Goal: Check status: Check status

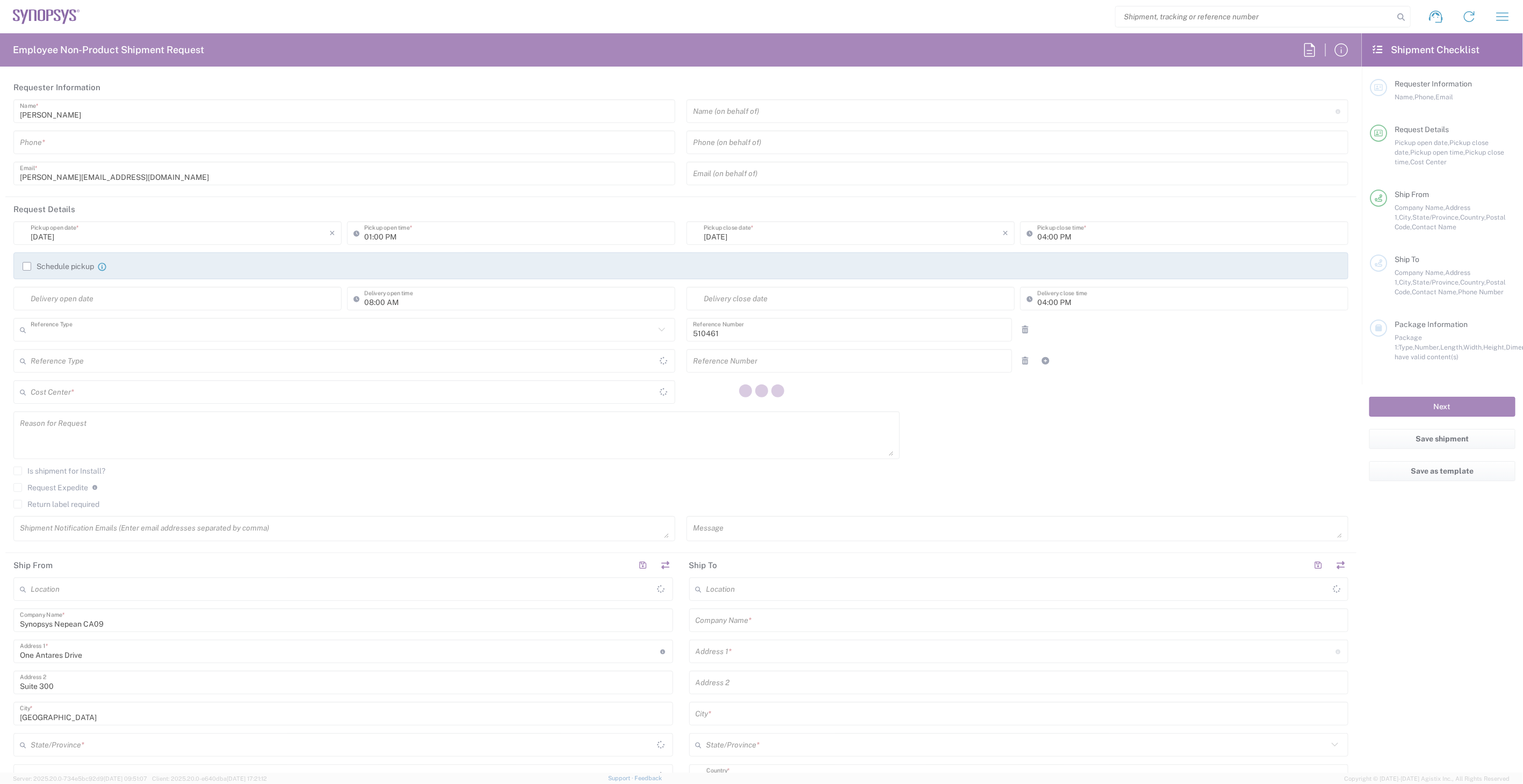
type input "Department"
type input "CA02, SG, MSIP2, R&D 510461"
type input "[GEOGRAPHIC_DATA]"
type input "Delivered at Place"
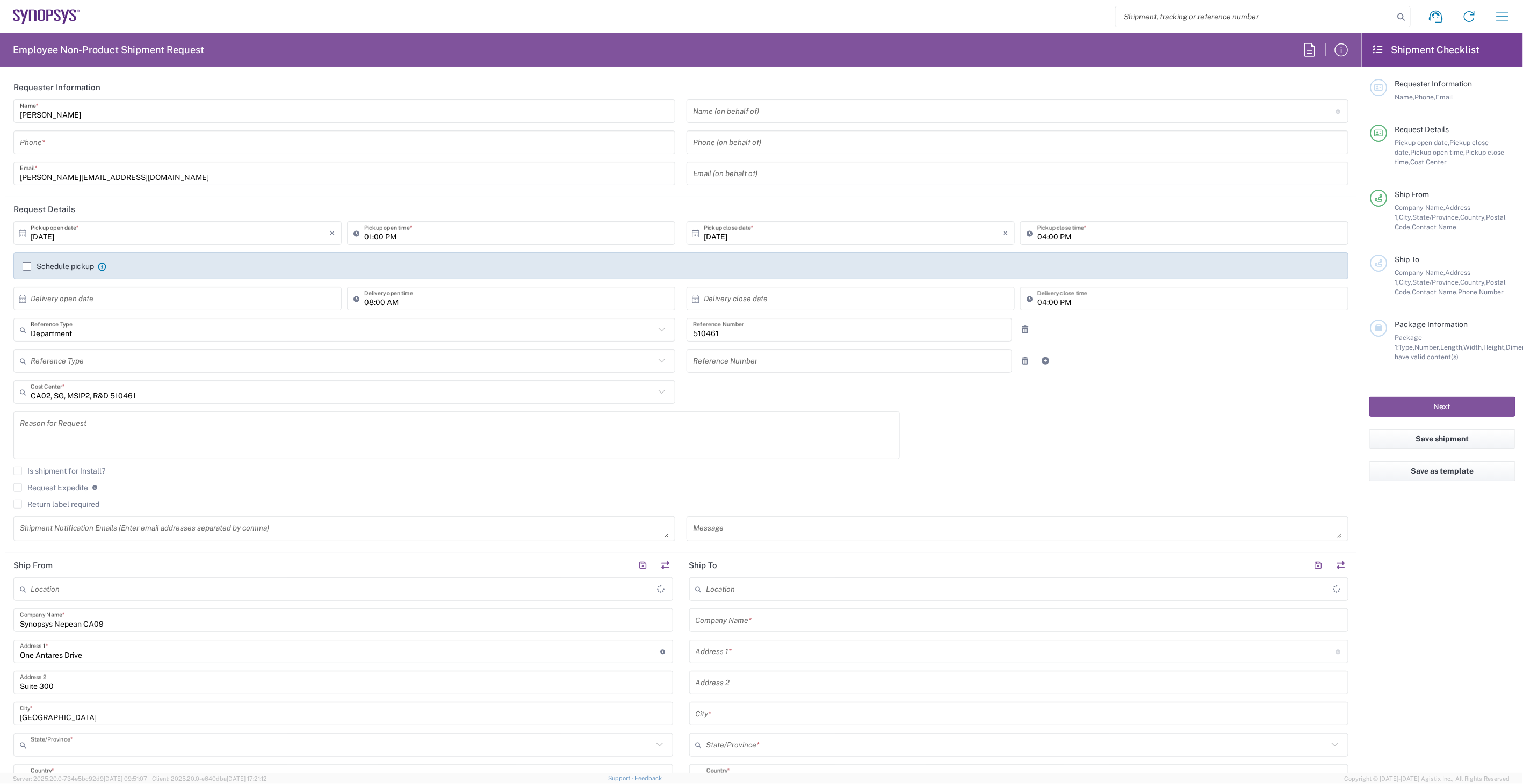
type input "[GEOGRAPHIC_DATA]"
type input "Nepean CA09"
click at [1499, 22] on icon "button" at bounding box center [1503, 16] width 17 height 17
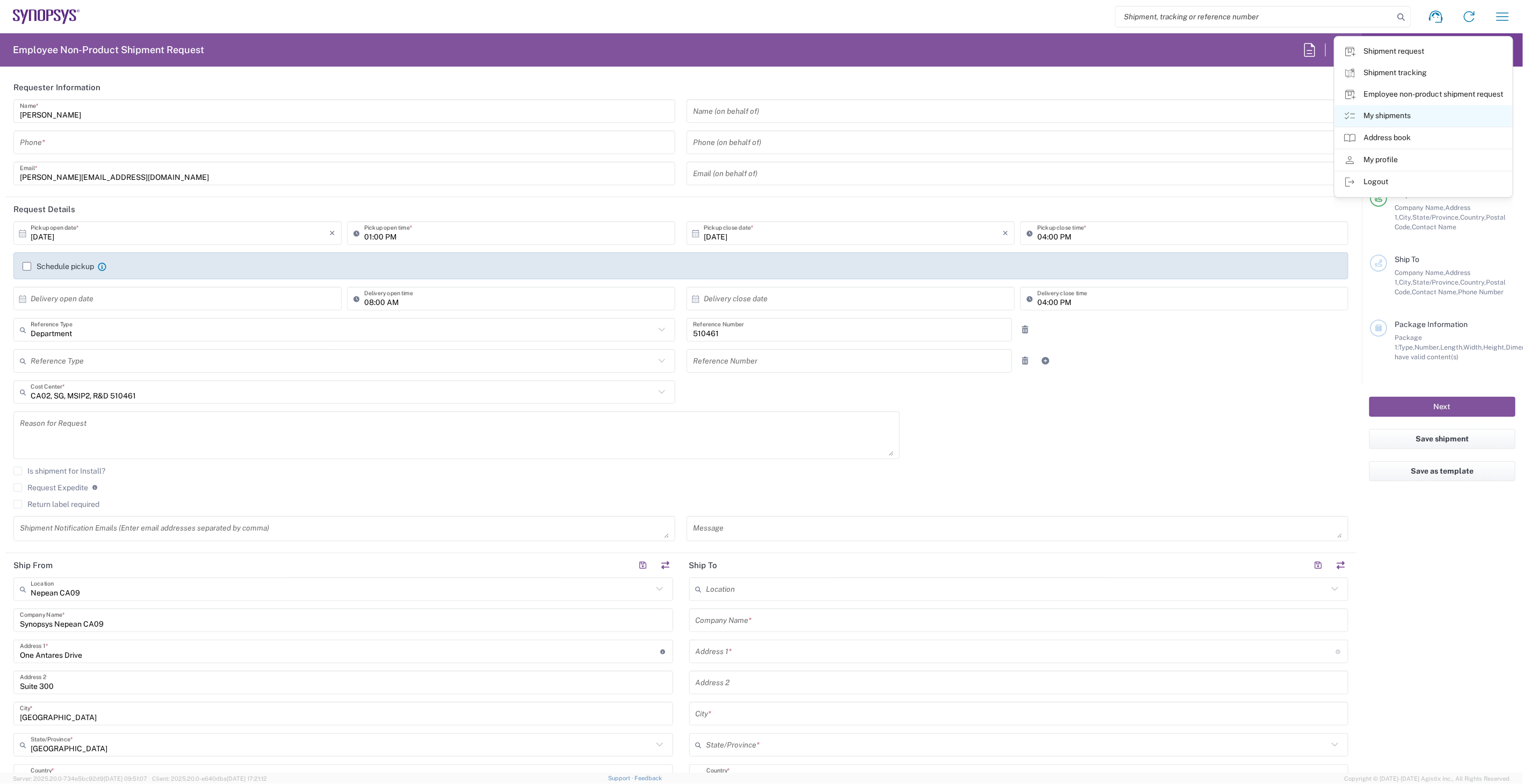
click at [1349, 114] on icon at bounding box center [1350, 116] width 13 height 13
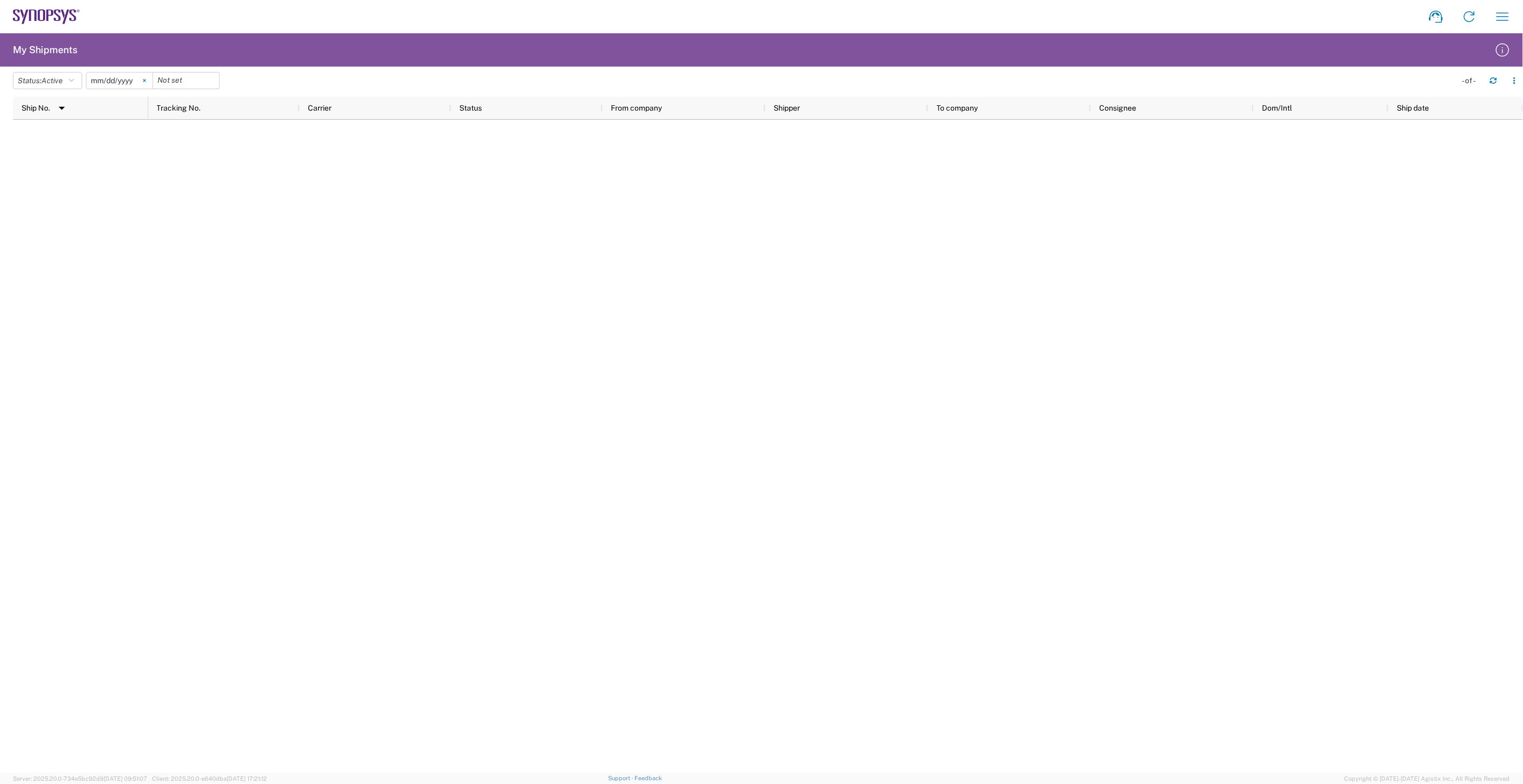
click at [149, 77] on svg-icon at bounding box center [144, 80] width 16 height 16
click at [74, 79] on icon "button" at bounding box center [71, 81] width 5 height 8
click at [89, 130] on span "All" at bounding box center [76, 137] width 125 height 17
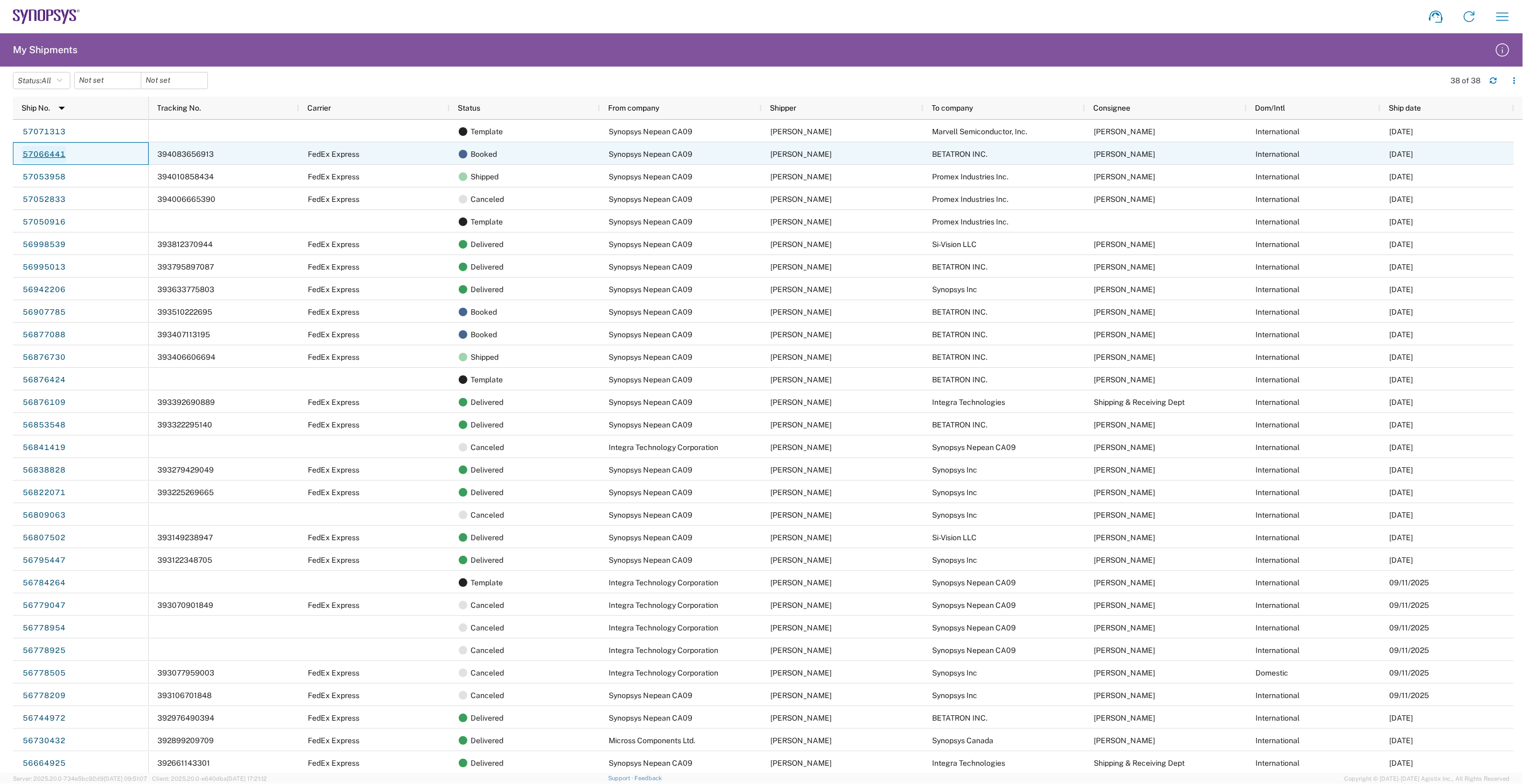
click at [45, 154] on link "57066441" at bounding box center [44, 154] width 44 height 17
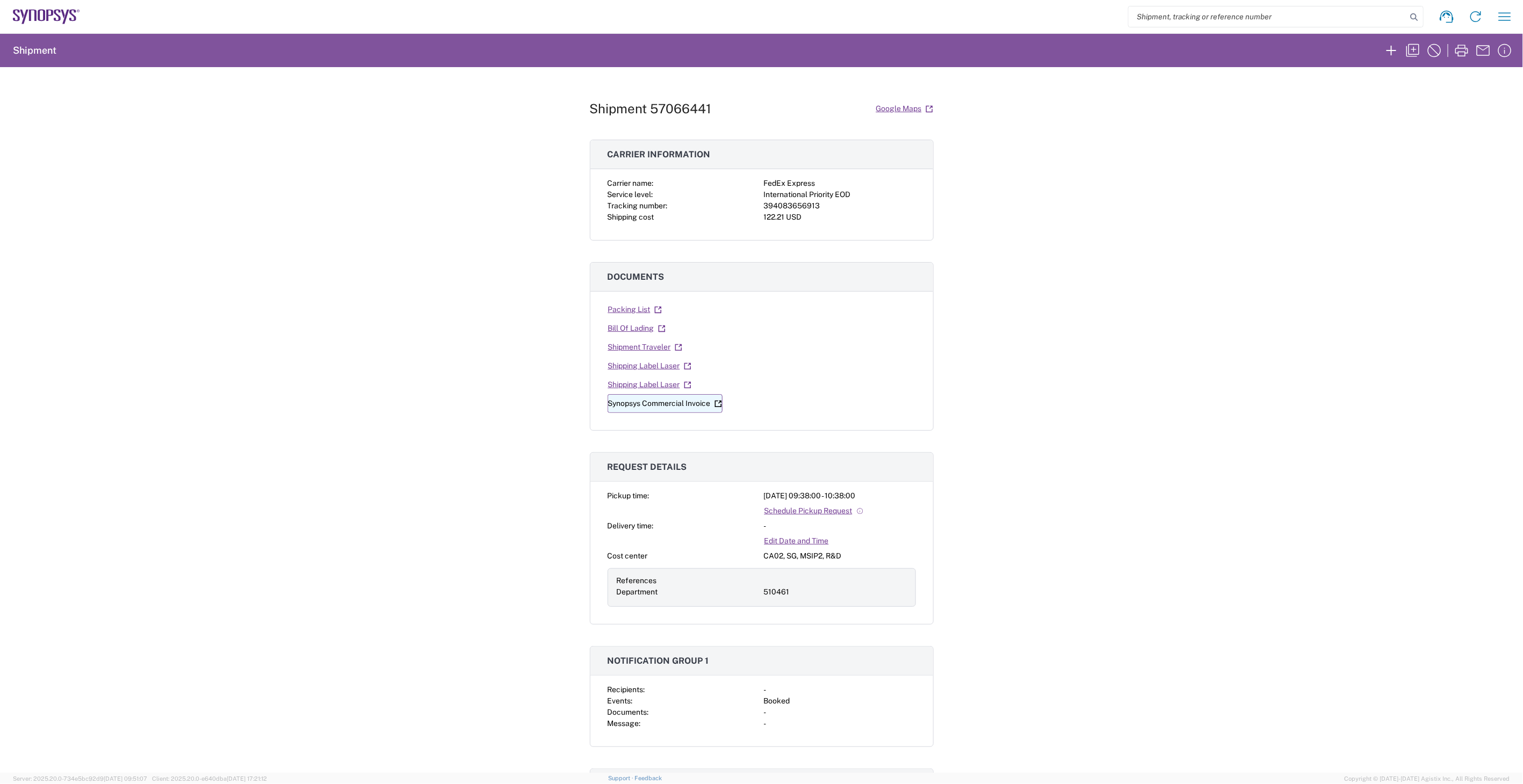
click at [666, 407] on link "Synopsys Commercial Invoice" at bounding box center [665, 404] width 115 height 19
click at [652, 369] on link "Shipping Label Laser" at bounding box center [649, 366] width 84 height 19
click at [658, 367] on link "Shipping Label Laser" at bounding box center [649, 366] width 84 height 19
click at [662, 385] on link "Shipping Label Laser" at bounding box center [649, 385] width 84 height 19
